Goal: Find contact information: Find contact information

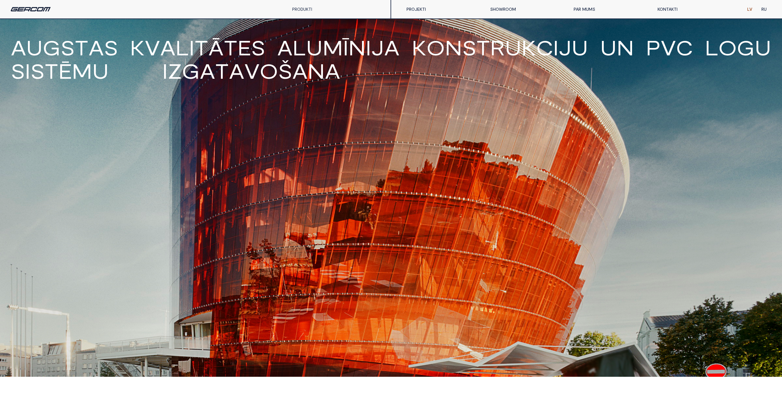
click at [318, 10] on div "PRODUKTI" at bounding box center [312, 9] width 49 height 18
click at [426, 11] on link "PROJEKTI" at bounding box center [444, 9] width 84 height 12
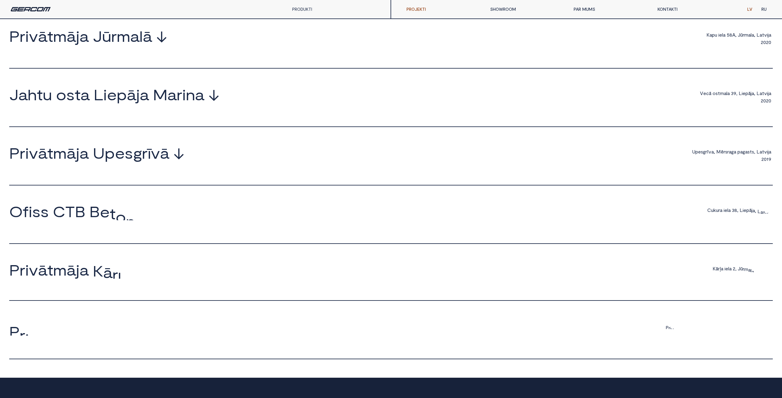
scroll to position [475, 0]
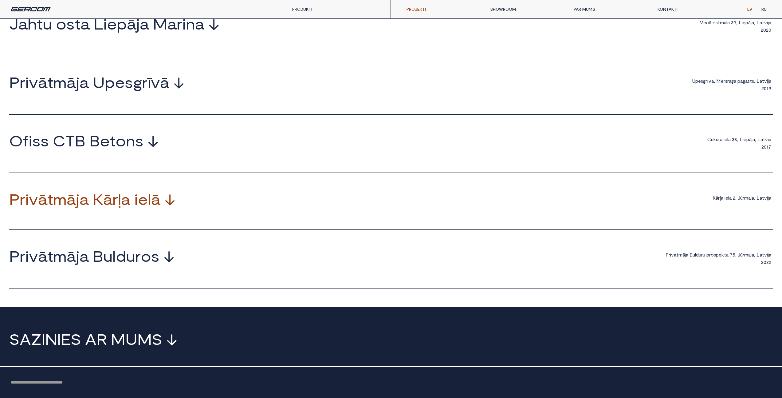
click at [136, 204] on span "i" at bounding box center [136, 198] width 4 height 15
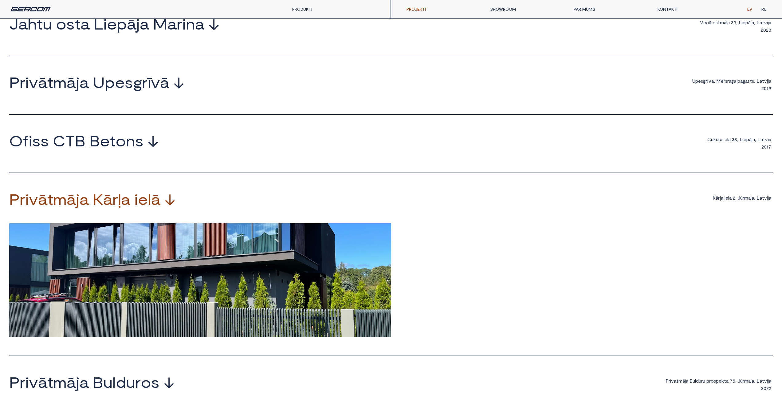
click at [136, 204] on span "i" at bounding box center [136, 198] width 4 height 15
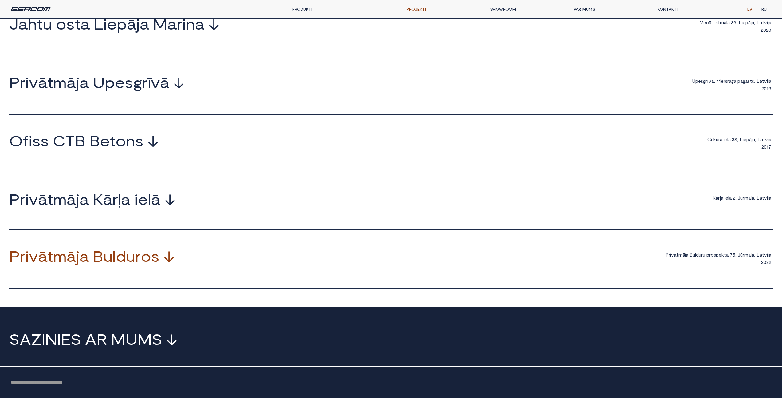
click at [147, 263] on span "o" at bounding box center [146, 255] width 10 height 15
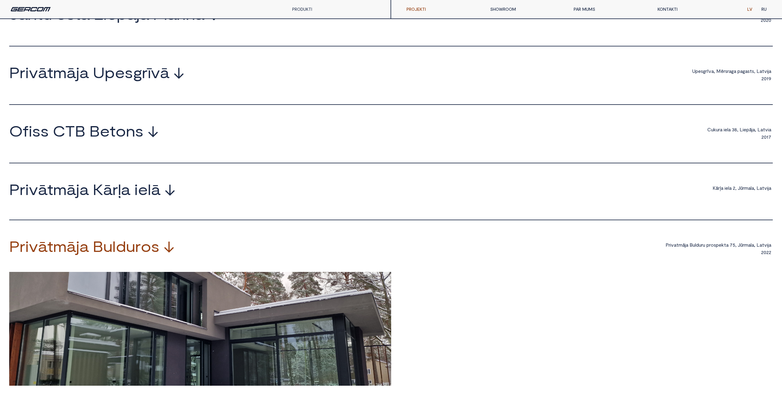
scroll to position [574, 0]
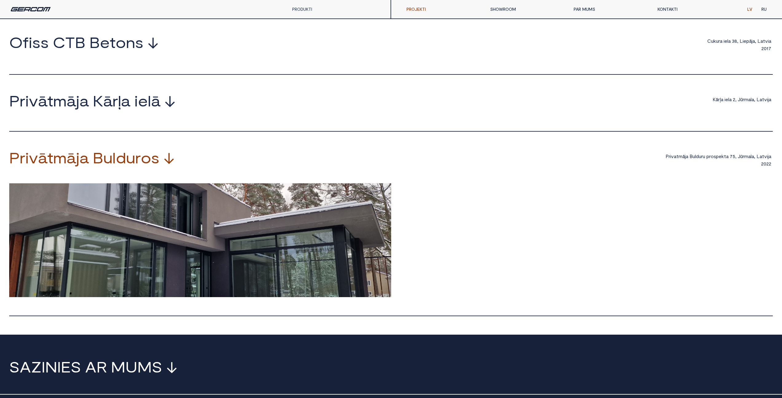
click at [138, 165] on span "r" at bounding box center [138, 157] width 6 height 15
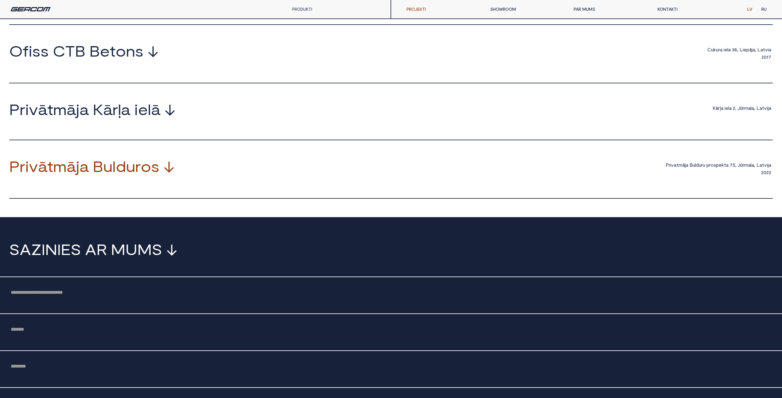
scroll to position [487, 0]
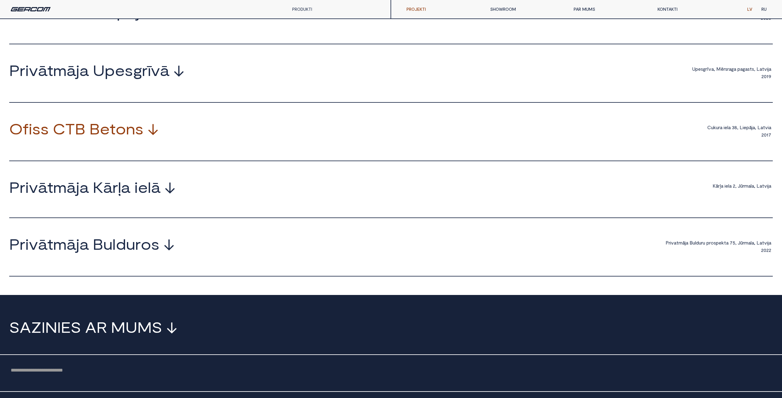
click at [139, 134] on span "s" at bounding box center [139, 128] width 8 height 15
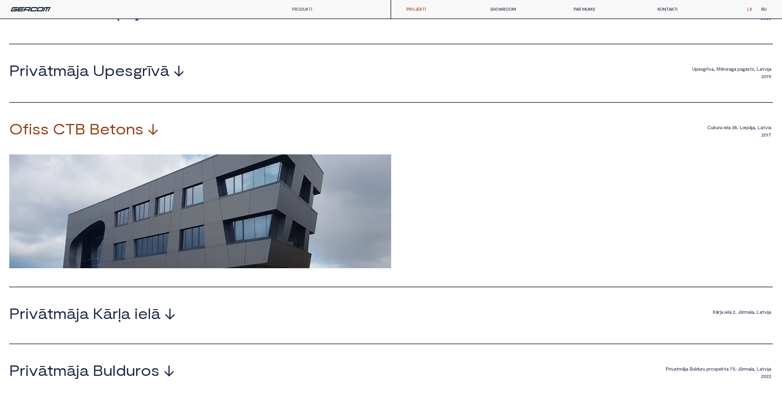
click at [139, 134] on span "s" at bounding box center [139, 128] width 8 height 15
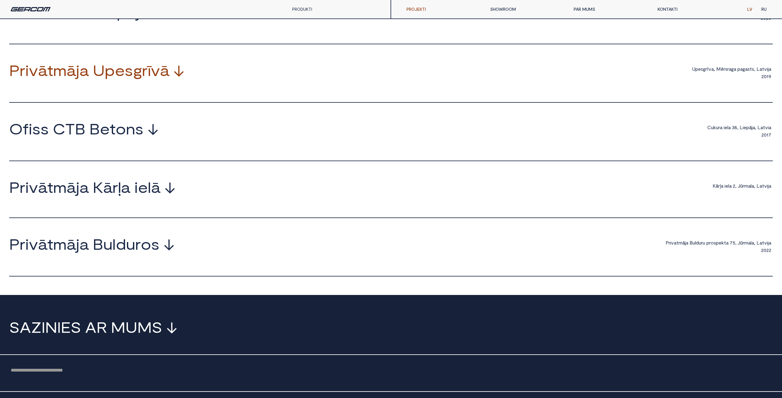
click at [148, 77] on span "ī" at bounding box center [149, 70] width 3 height 15
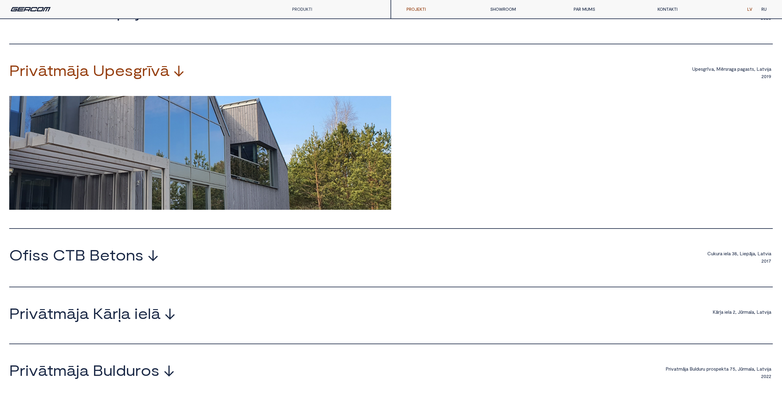
click at [148, 77] on span "ī" at bounding box center [149, 70] width 3 height 15
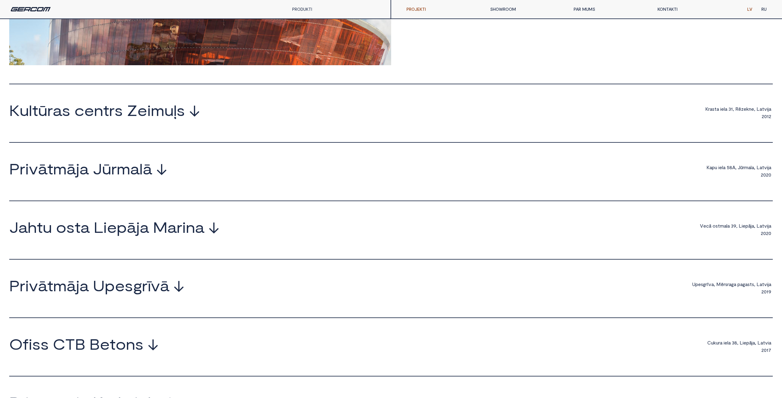
scroll to position [0, 0]
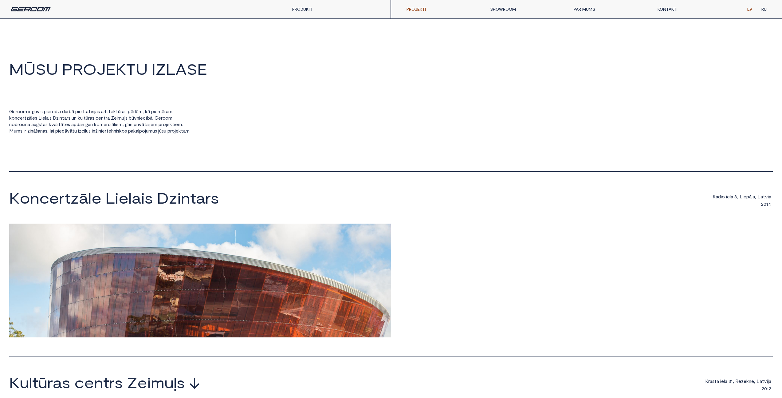
click at [298, 12] on div "PRODUKTI" at bounding box center [312, 9] width 49 height 18
click at [309, 55] on link "PILNSTIKLA KONSTRUKCIJAS" at bounding box center [312, 52] width 49 height 18
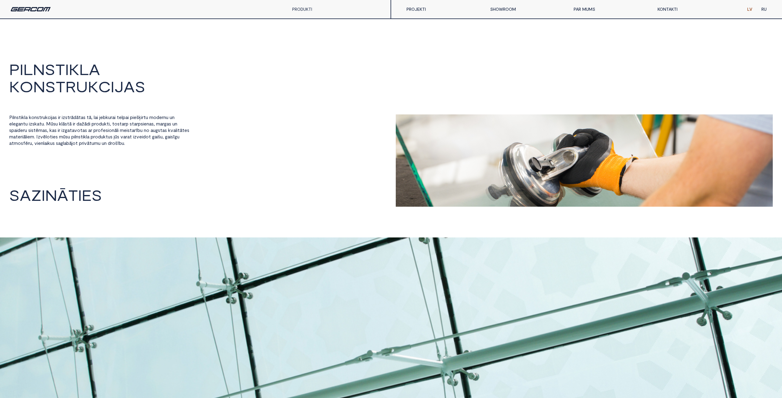
click at [417, 7] on link "PROJEKTI" at bounding box center [444, 9] width 84 height 12
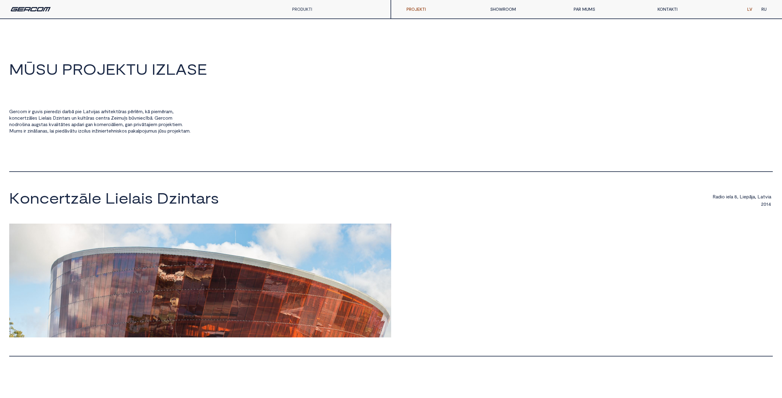
click at [300, 10] on link "PRODUKTI" at bounding box center [302, 8] width 20 height 5
click at [305, 34] on link "PVC" at bounding box center [312, 37] width 49 height 12
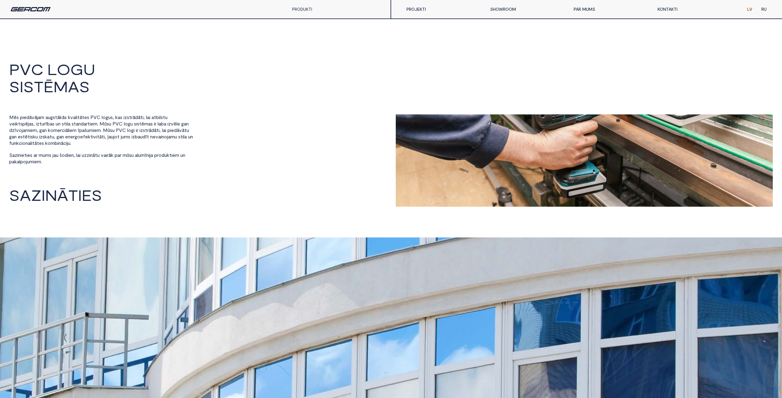
click at [424, 6] on link "PROJEKTI" at bounding box center [444, 9] width 84 height 12
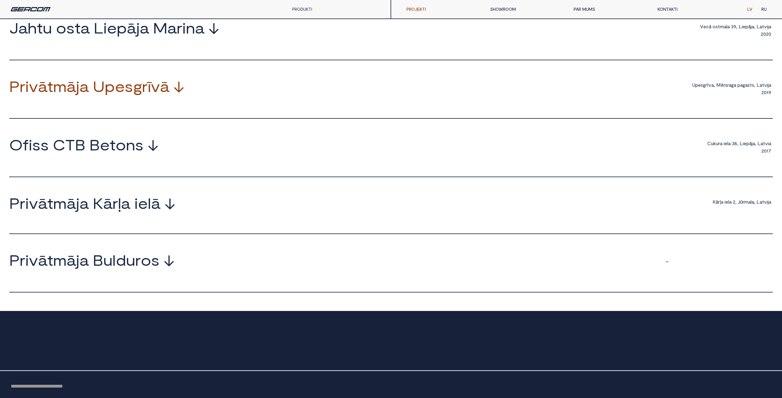
scroll to position [478, 0]
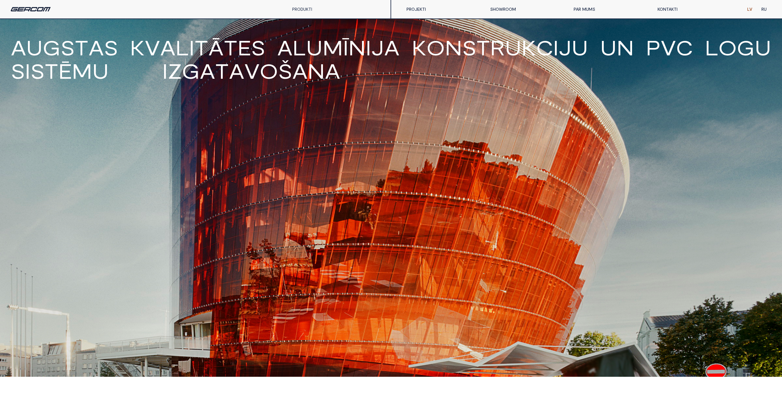
click at [680, 9] on link "KONTAKTI" at bounding box center [695, 9] width 84 height 12
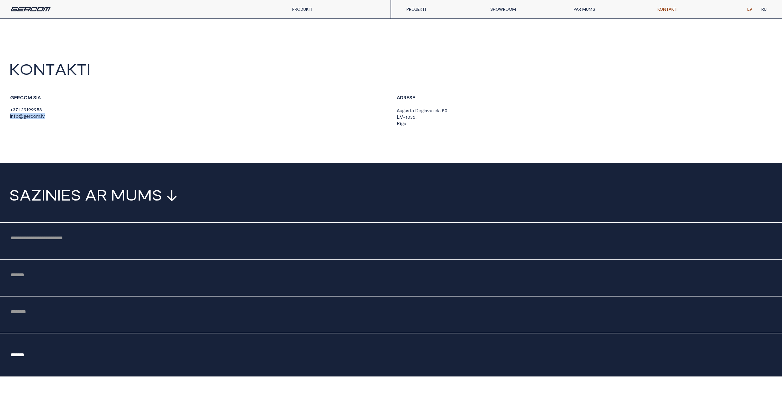
drag, startPoint x: 35, startPoint y: 116, endPoint x: 4, endPoint y: 119, distance: 31.2
click at [4, 119] on body "K O N T A K T I G E R C O M S I A + 3 7 1 2 9 1 9 9 9 5 8 i n f o @ g e r c o m…" at bounding box center [391, 358] width 782 height 595
copy span "i n f o @ g e r c o m . l v"
